Goal: Check status: Check status

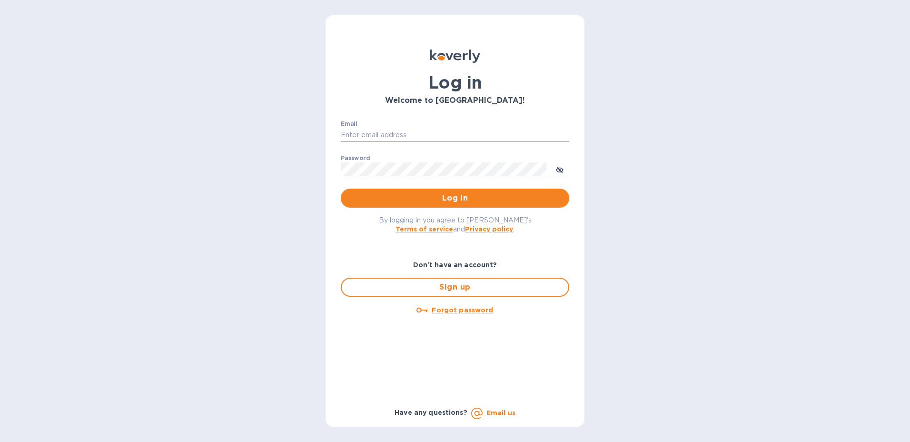
click at [409, 130] on input "Email" at bounding box center [455, 135] width 228 height 14
type input "[PERSON_NAME][EMAIL_ADDRESS][PERSON_NAME][DOMAIN_NAME]"
click at [561, 193] on span "Log in" at bounding box center [454, 197] width 213 height 11
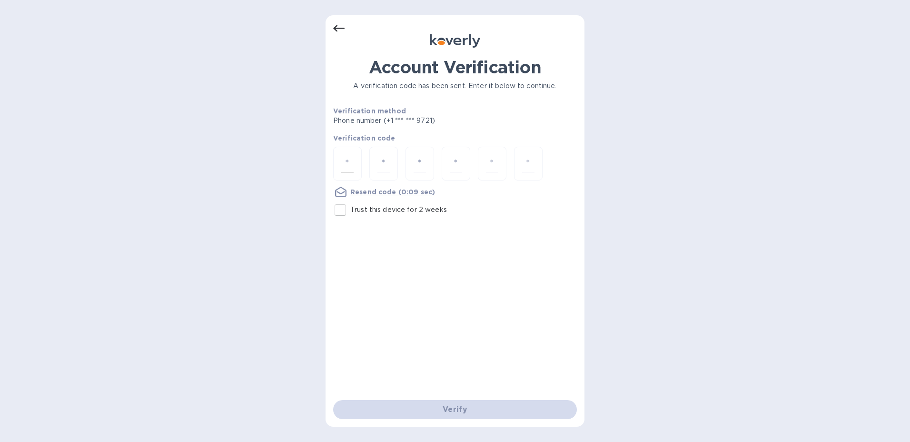
click at [345, 158] on input "number" at bounding box center [347, 164] width 12 height 18
type input "1"
type input "0"
type input "9"
type input "4"
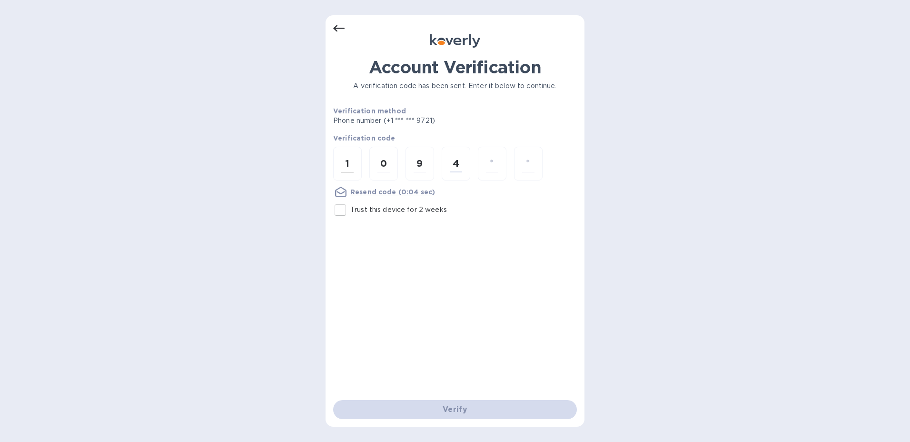
type input "8"
type input "4"
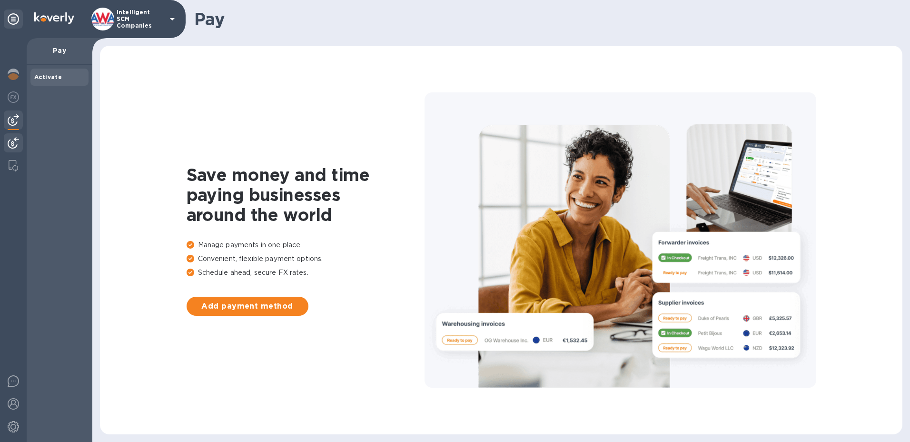
click at [13, 135] on div at bounding box center [13, 143] width 19 height 21
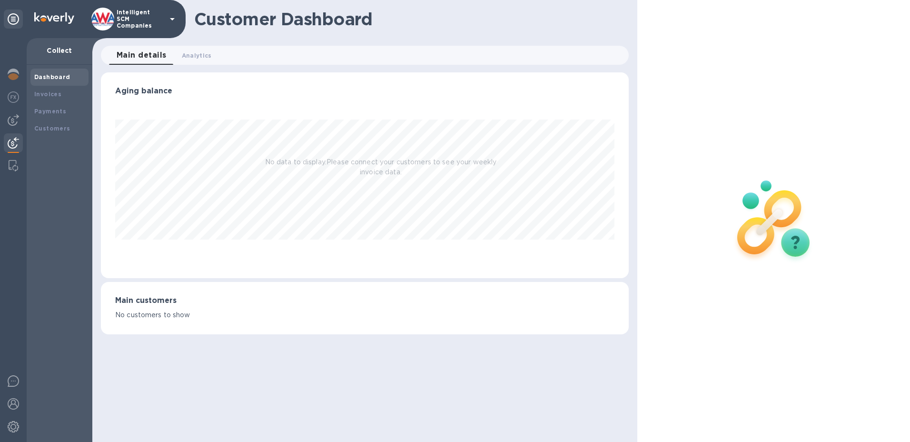
scroll to position [206, 528]
click at [42, 112] on b "Payments" at bounding box center [50, 111] width 32 height 7
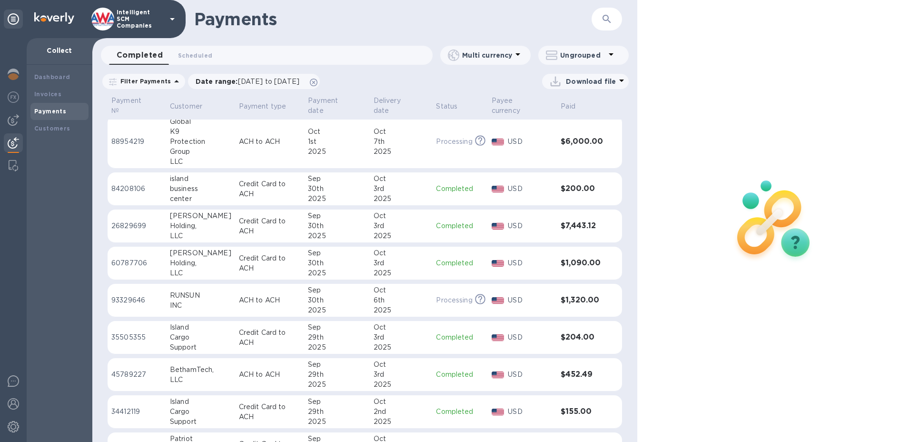
scroll to position [95, 0]
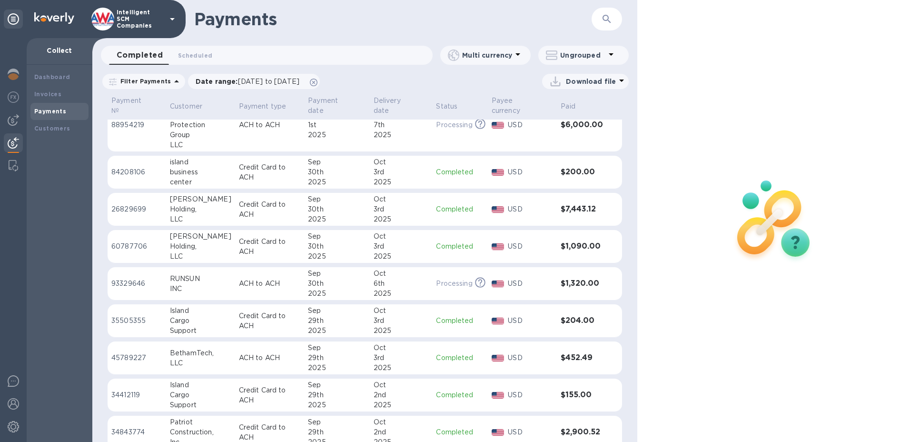
drag, startPoint x: 610, startPoint y: 233, endPoint x: 597, endPoint y: 197, distance: 37.9
click at [597, 197] on tr "26829699 [PERSON_NAME] Holding, LLC Credit Card to ACH [DATE] [DATE] Completed …" at bounding box center [365, 209] width 514 height 33
